Goal: Check status: Check status

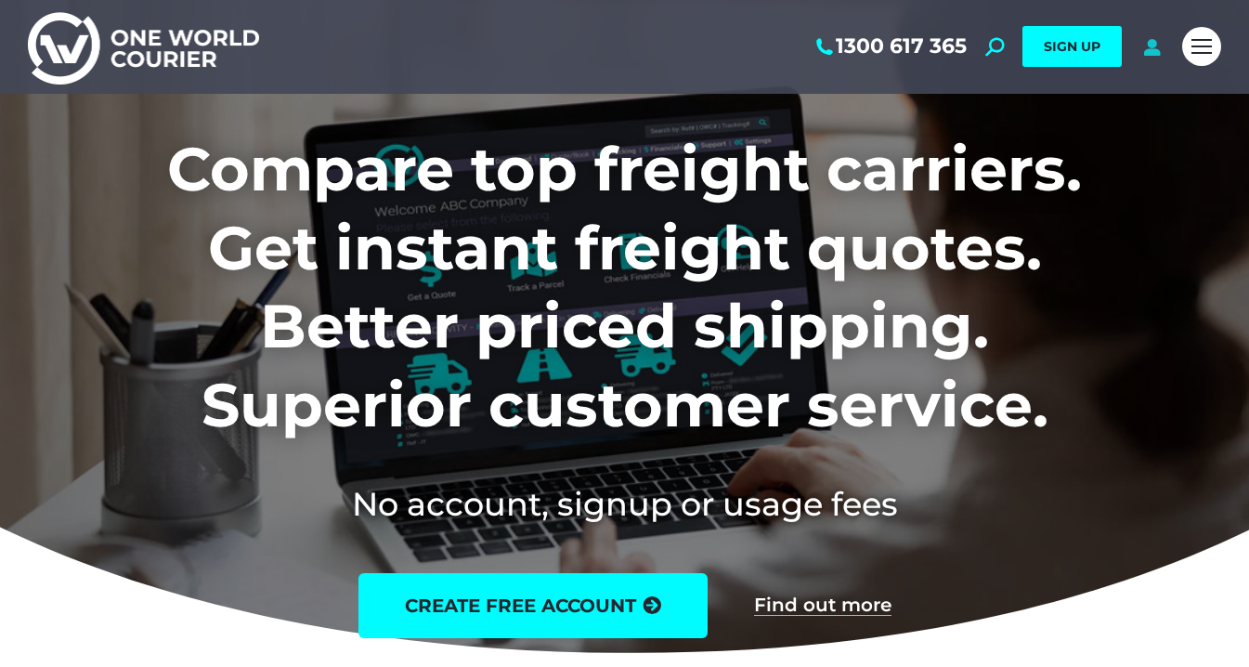
click at [1151, 44] on icon at bounding box center [1151, 46] width 23 height 19
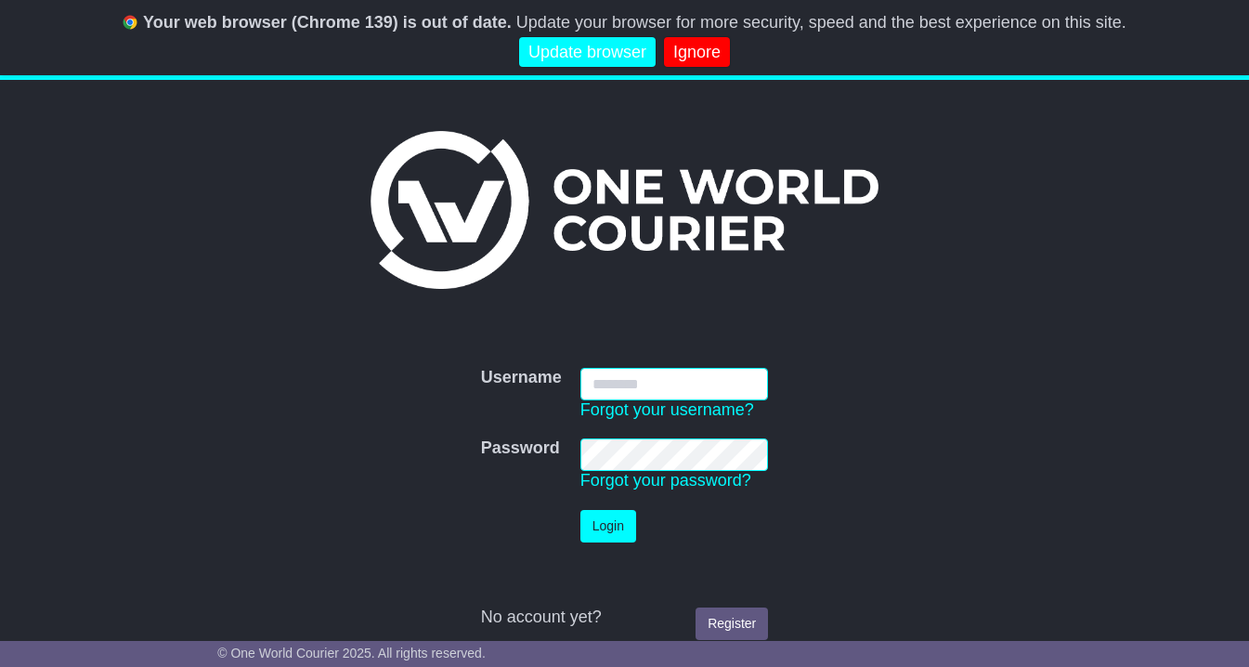
click at [645, 373] on input "Username" at bounding box center [674, 384] width 189 height 33
type input "**********"
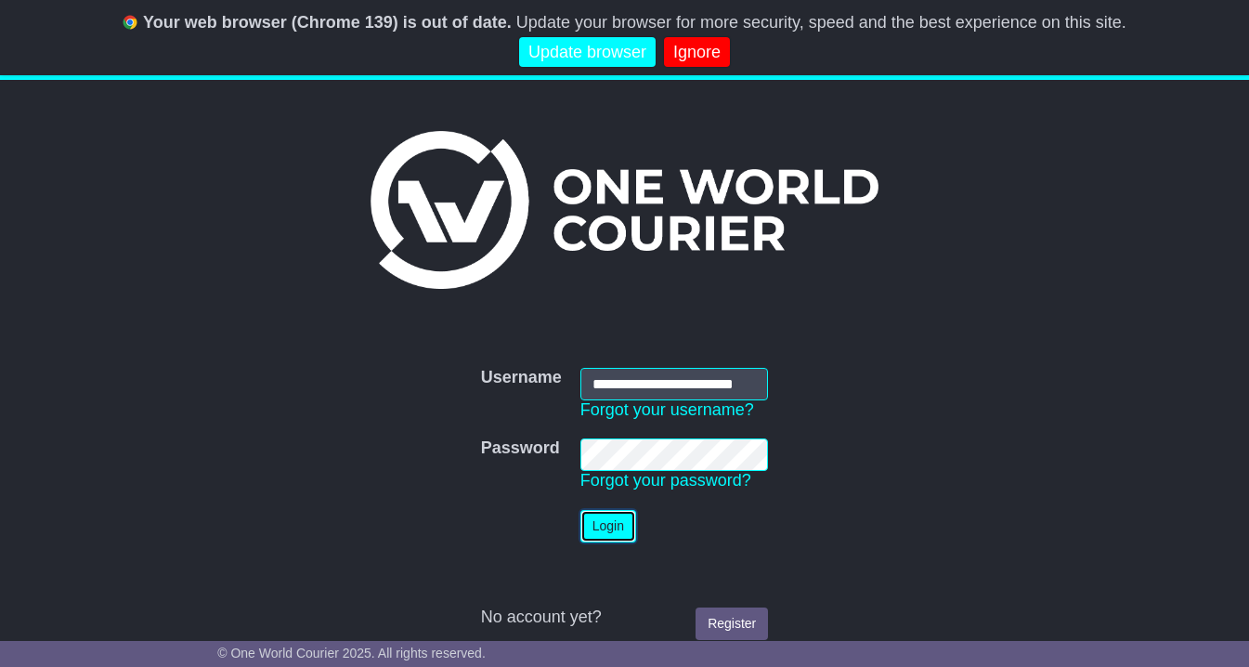
click at [618, 524] on button "Login" at bounding box center [608, 526] width 56 height 33
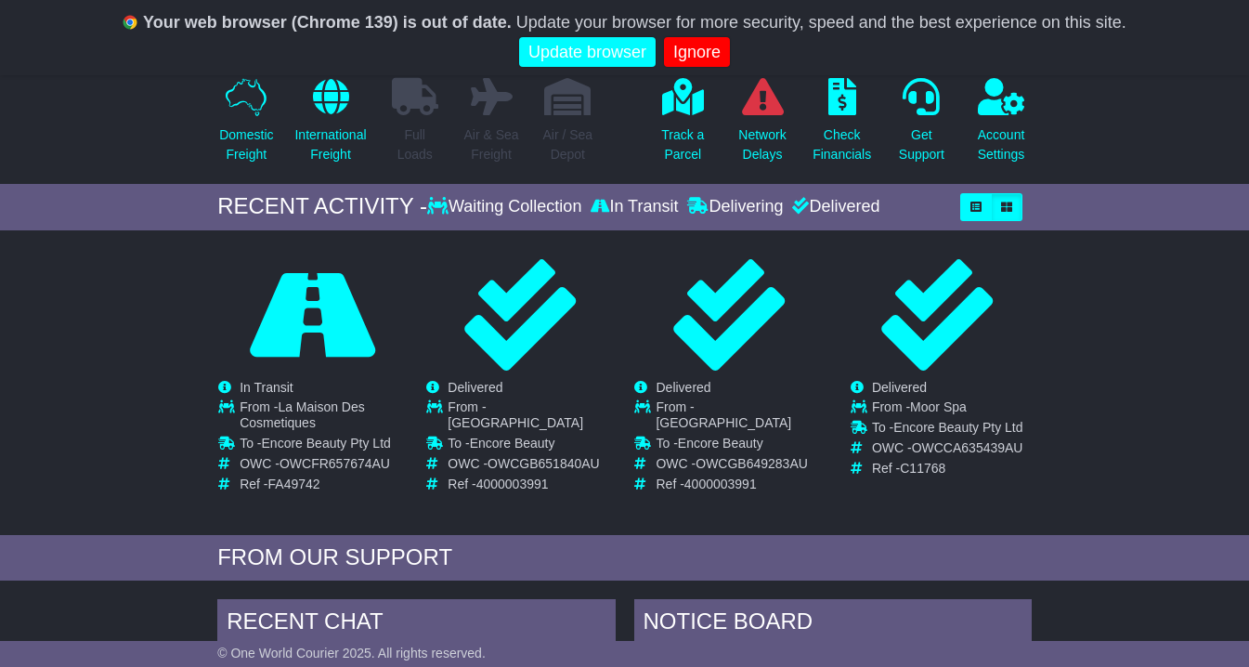
scroll to position [202, 0]
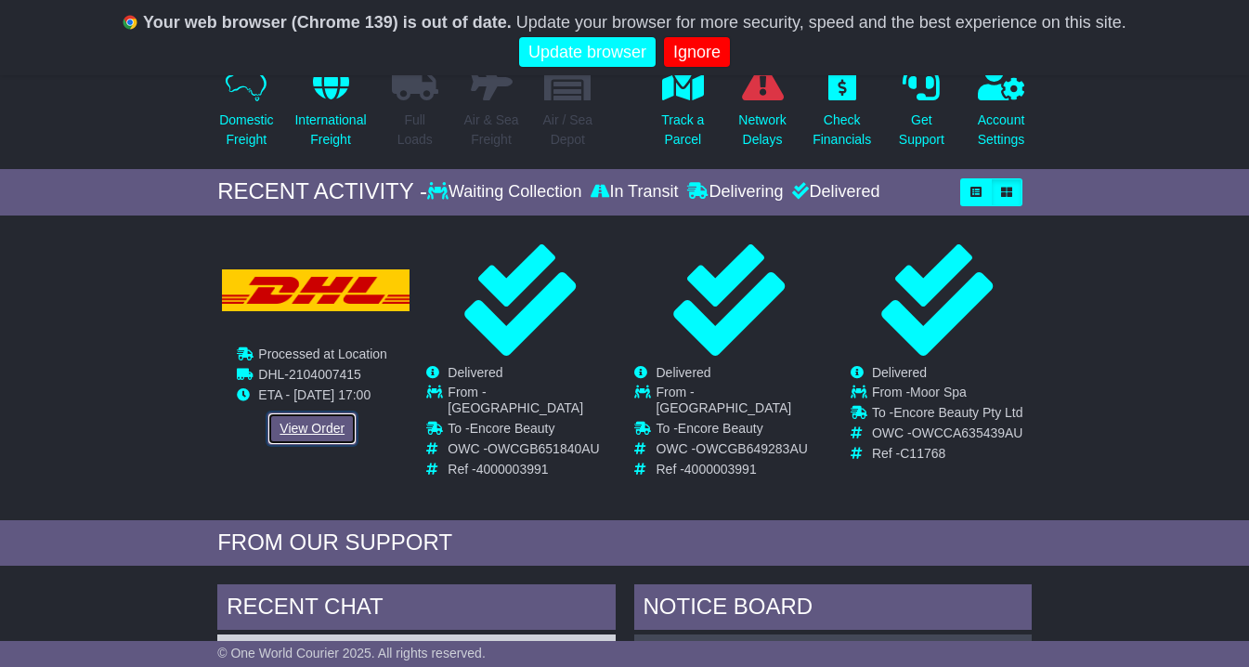
click at [290, 445] on link "View Order" at bounding box center [311, 428] width 89 height 33
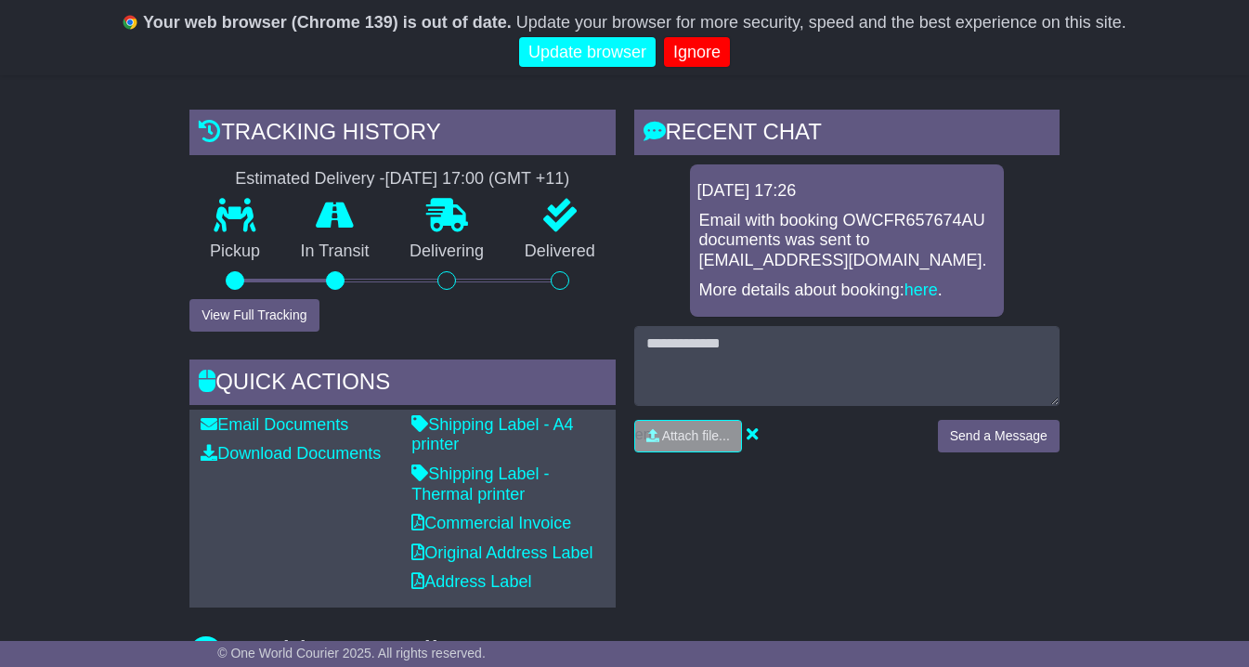
scroll to position [409, 0]
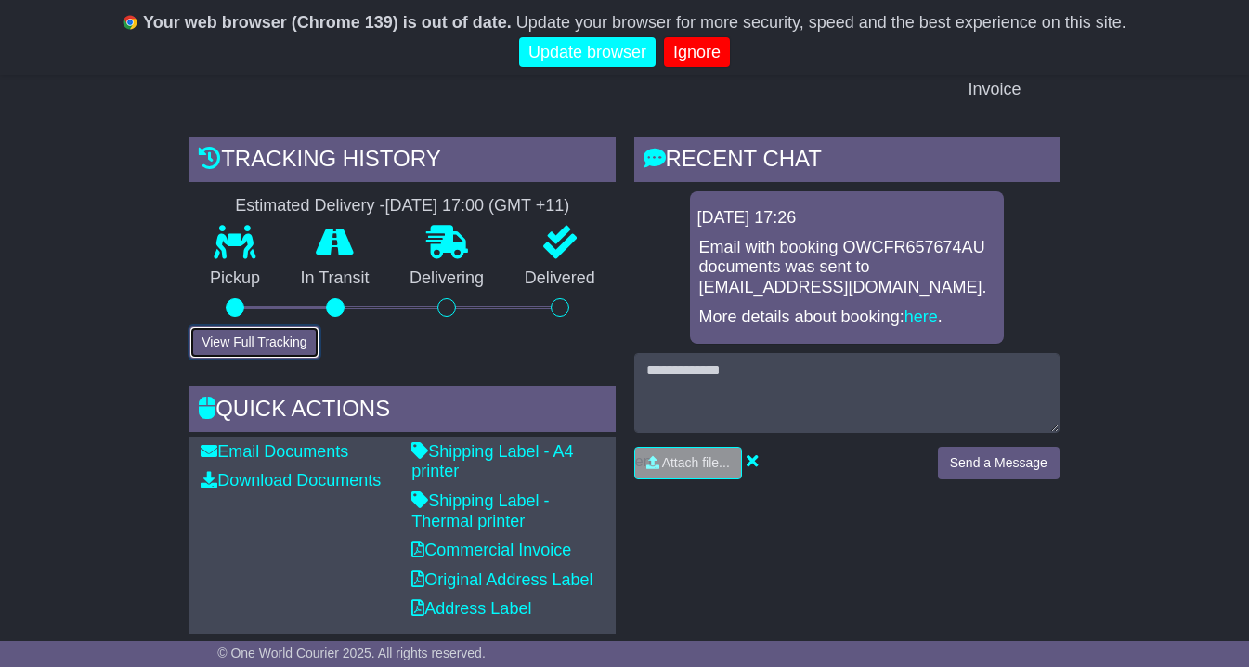
click at [279, 358] on button "View Full Tracking" at bounding box center [253, 342] width 129 height 33
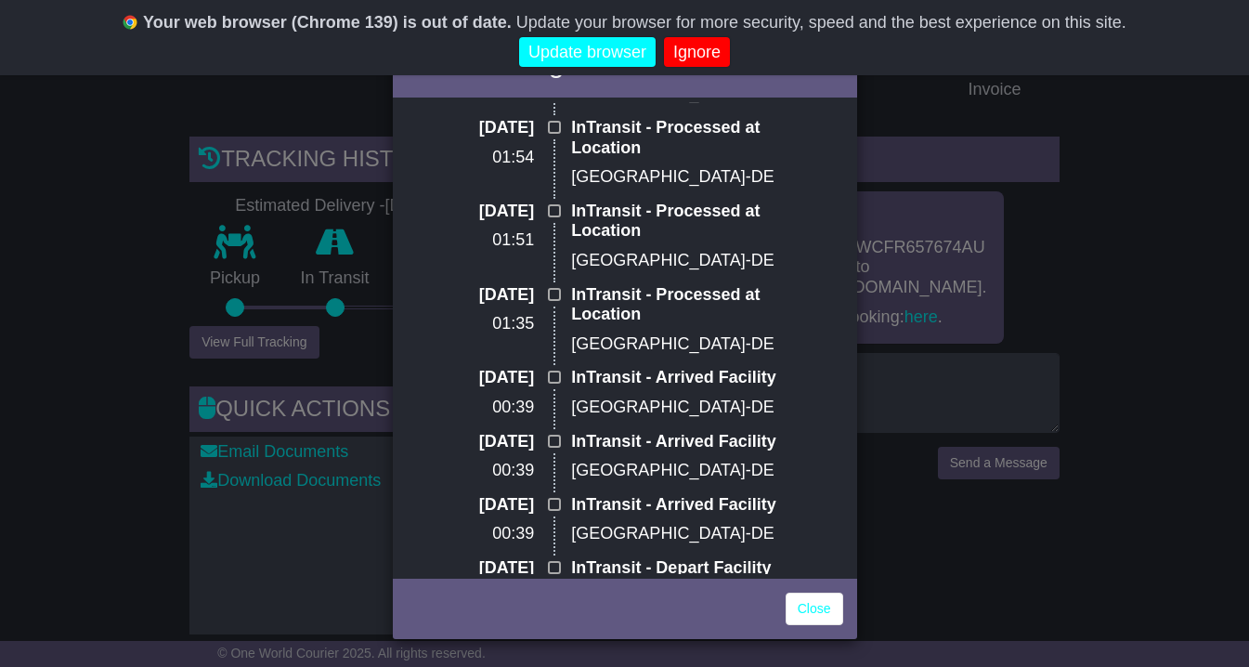
scroll to position [0, 0]
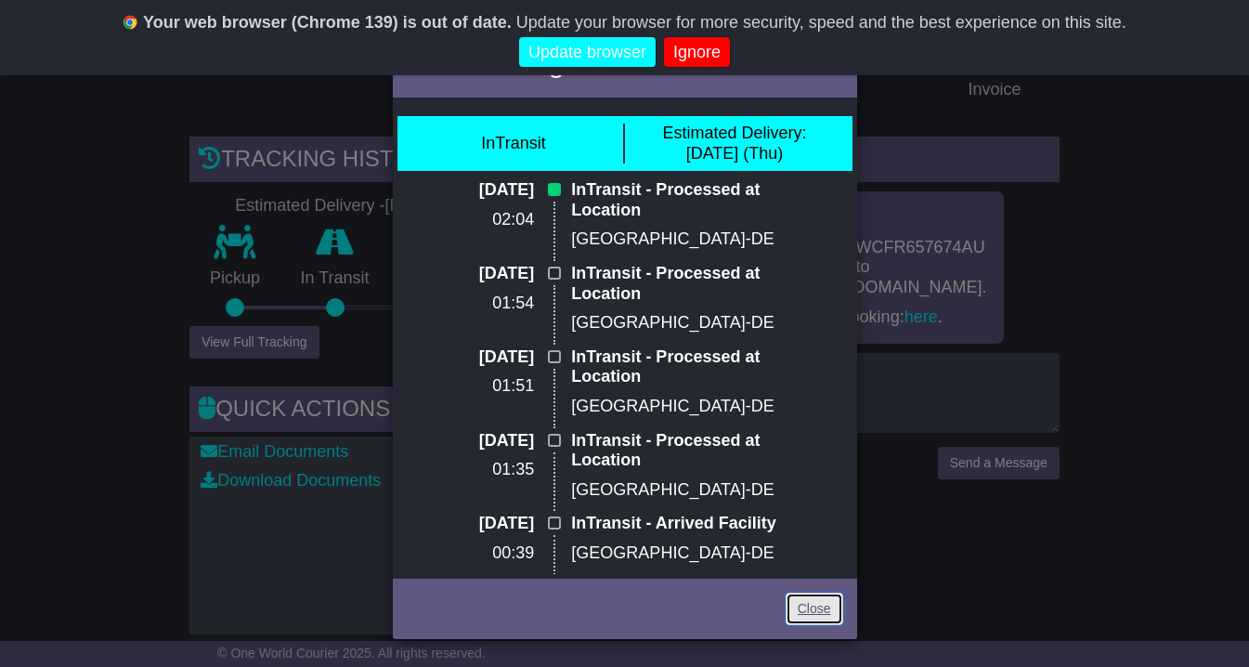
click at [812, 609] on link "Close" at bounding box center [815, 608] width 58 height 33
